Goal: Obtain resource: Download file/media

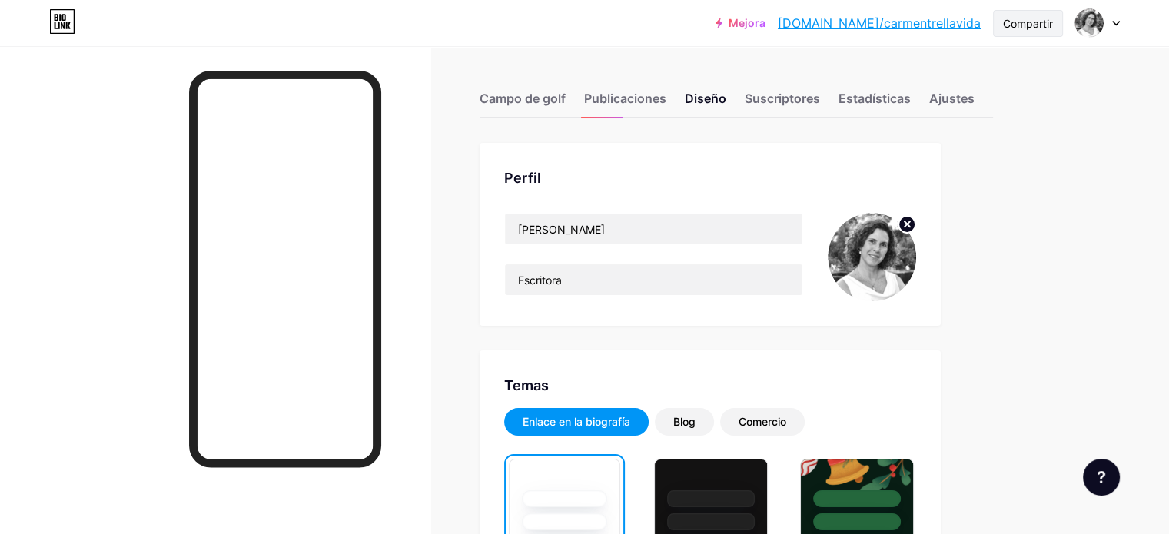
click at [1024, 18] on font "Compartir" at bounding box center [1028, 23] width 50 height 13
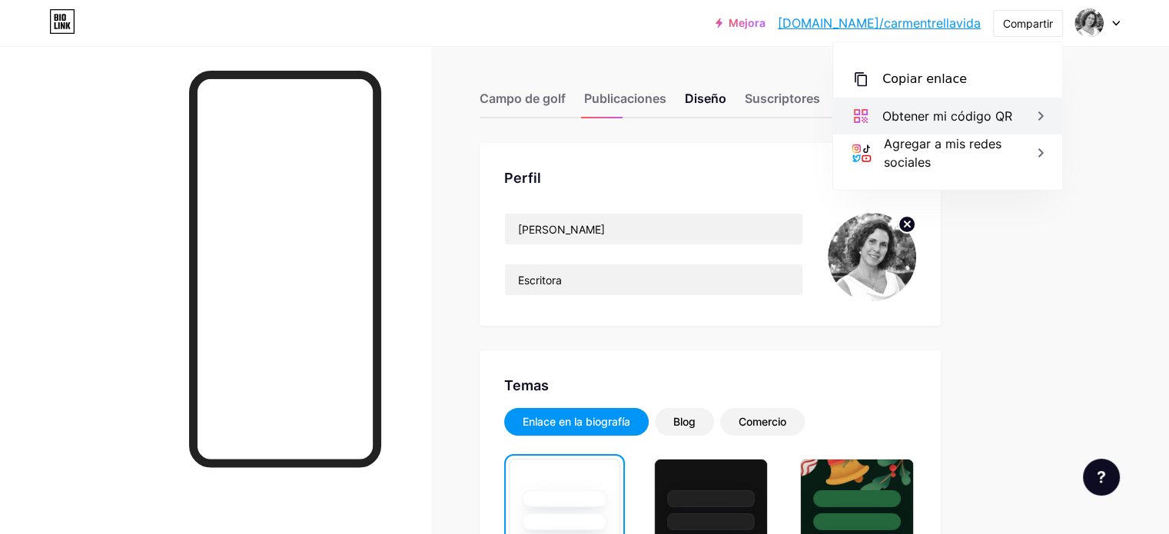
click at [958, 119] on font "Obtener mi código QR" at bounding box center [947, 115] width 130 height 15
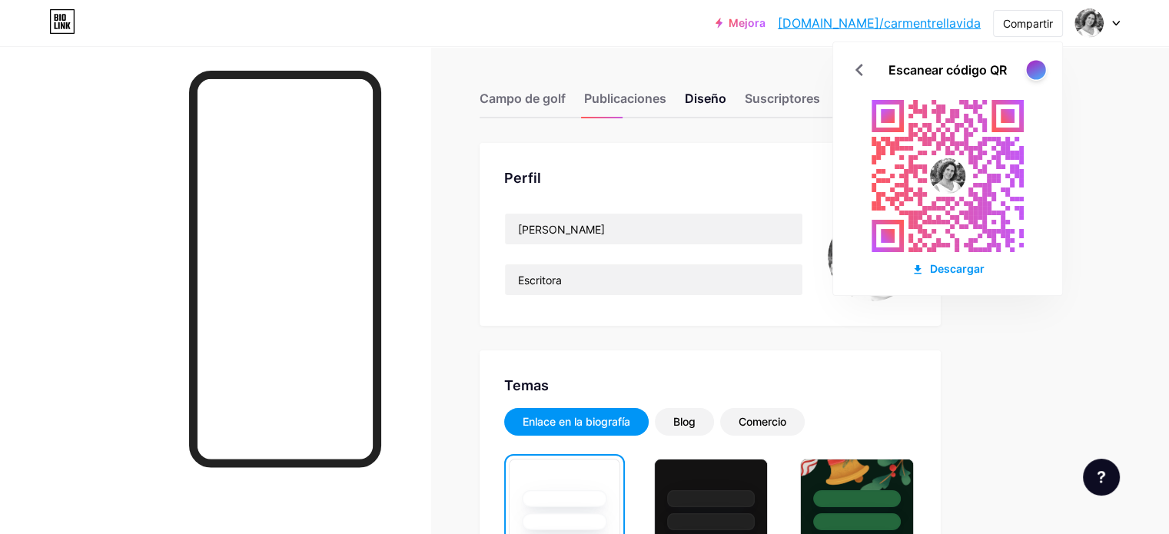
click at [1034, 66] on div at bounding box center [1035, 69] width 19 height 19
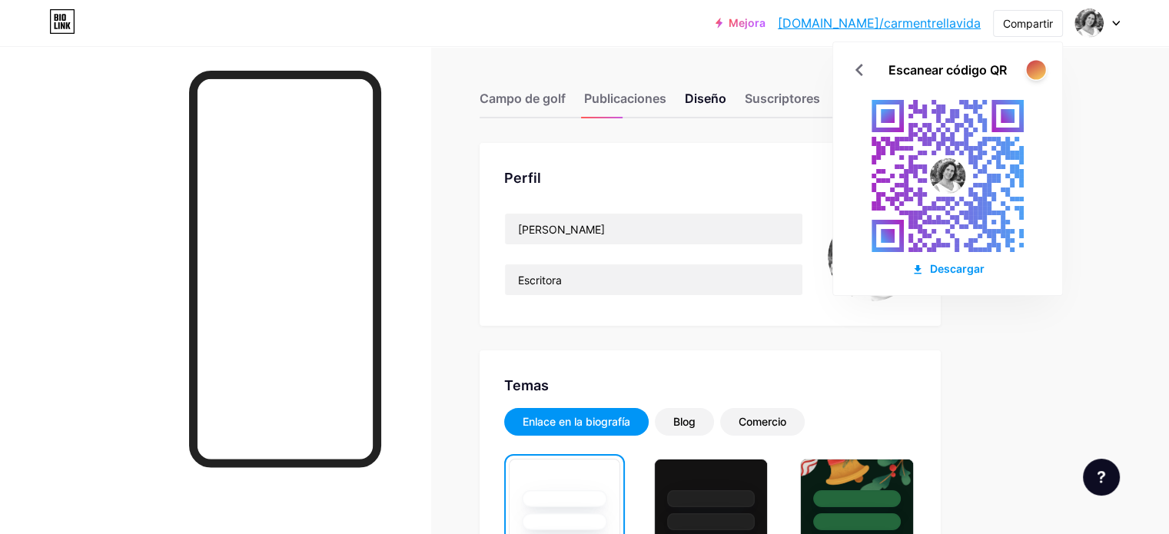
click at [1034, 66] on div at bounding box center [1035, 69] width 19 height 19
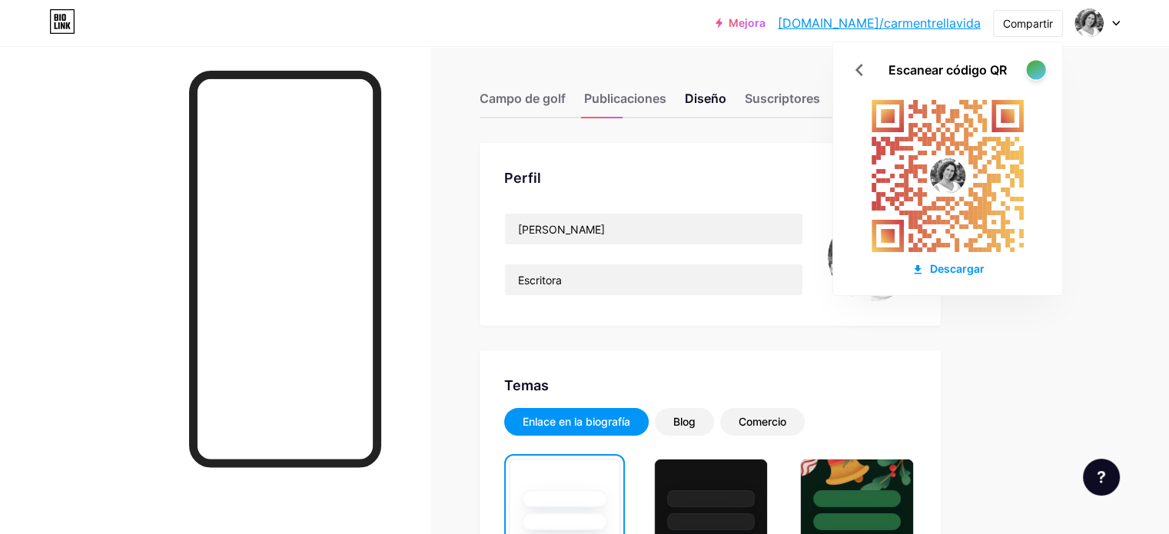
click at [1034, 66] on div at bounding box center [1035, 69] width 19 height 19
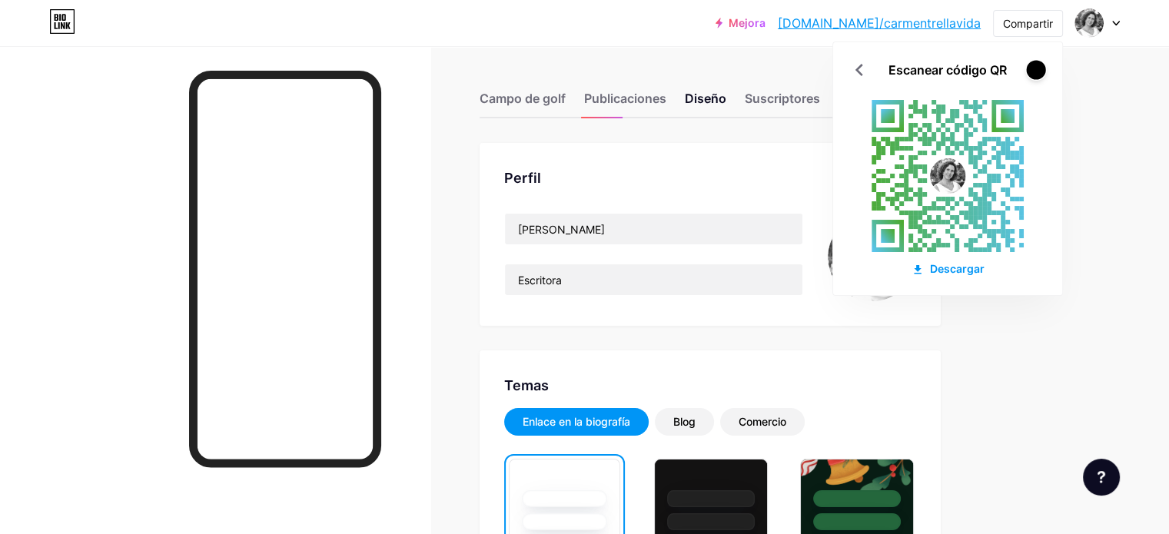
click at [1034, 66] on div at bounding box center [1035, 69] width 19 height 19
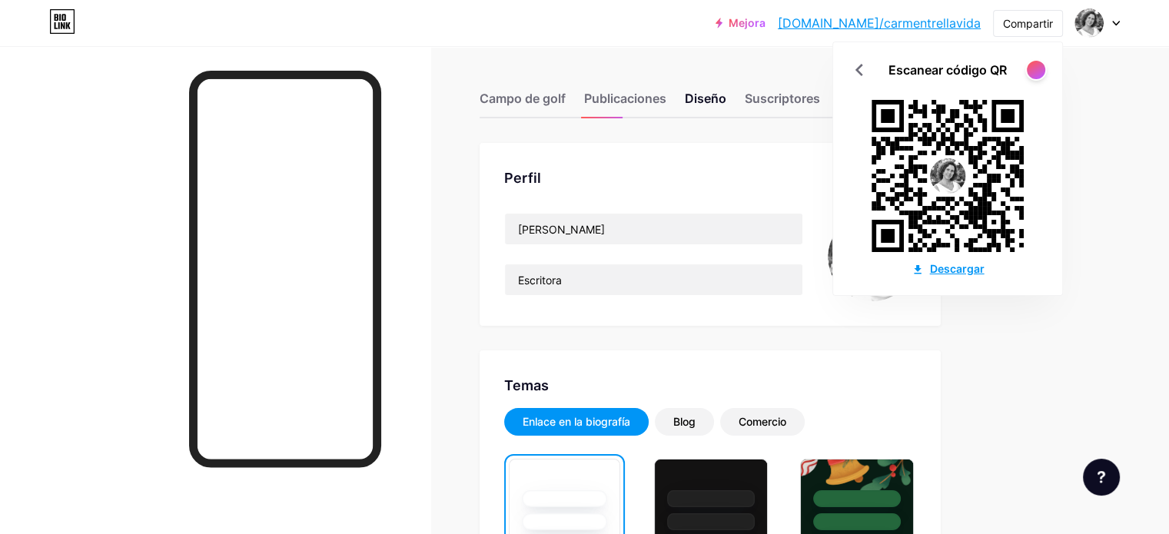
click at [950, 267] on font "Descargar" at bounding box center [957, 268] width 55 height 13
click at [1114, 22] on icon at bounding box center [1116, 23] width 8 height 5
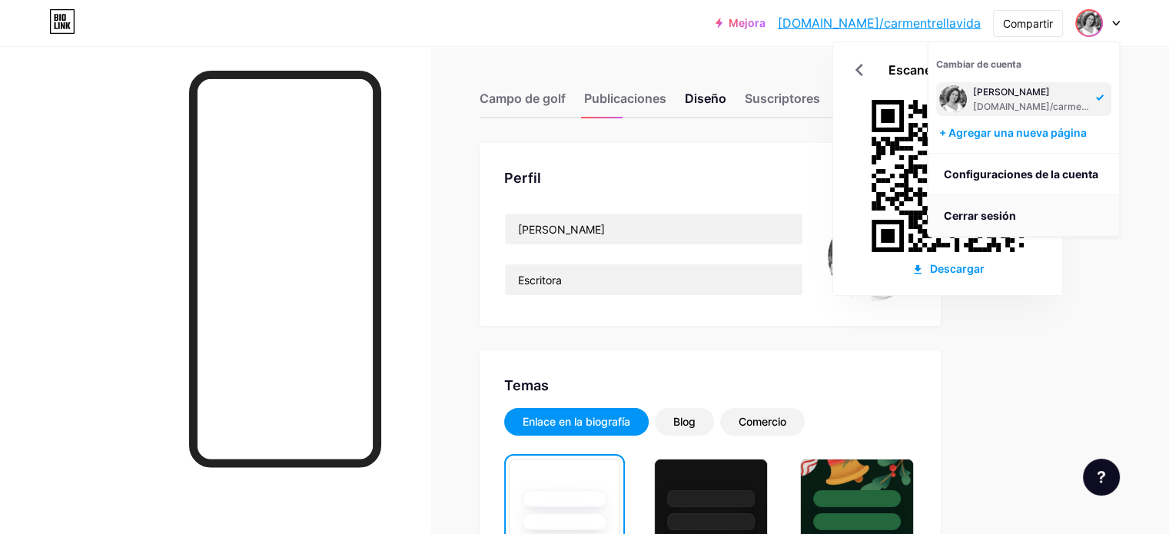
click at [971, 218] on font "Cerrar sesión" at bounding box center [980, 215] width 72 height 13
